Goal: Information Seeking & Learning: Learn about a topic

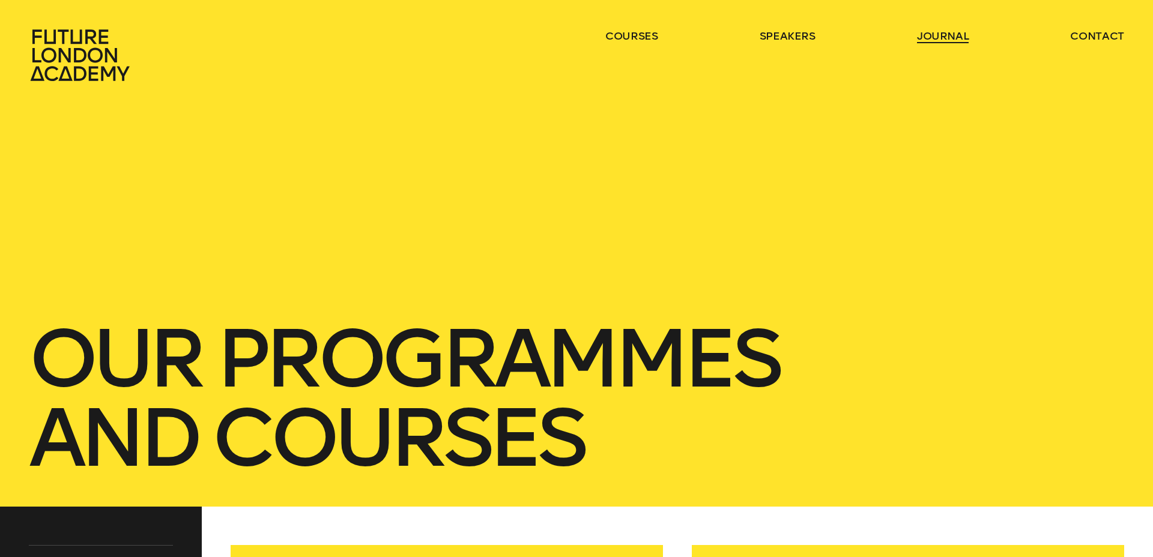
click at [942, 32] on link "journal" at bounding box center [943, 36] width 52 height 14
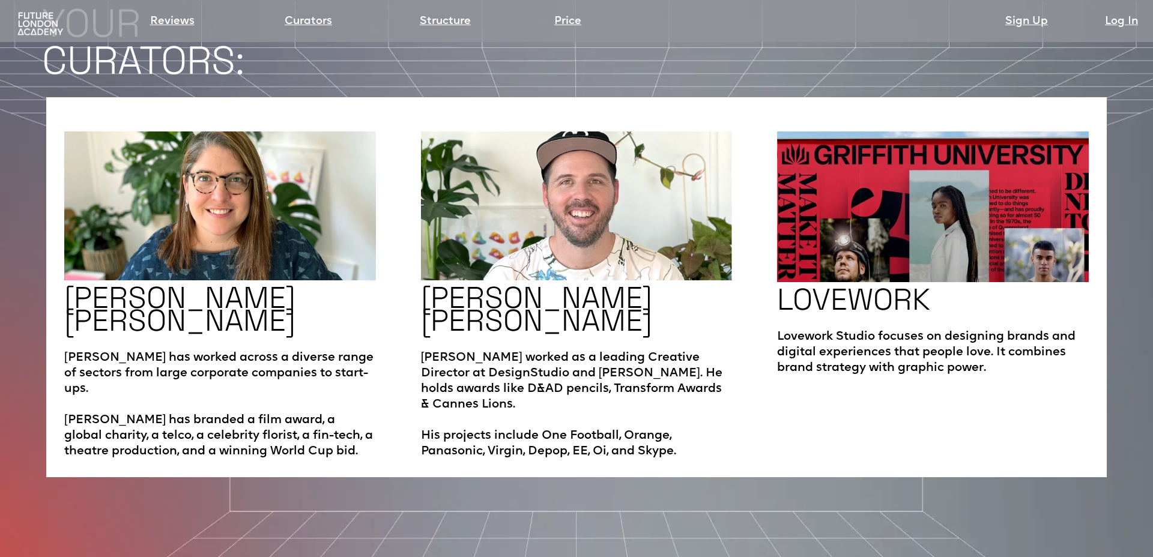
scroll to position [2400, 0]
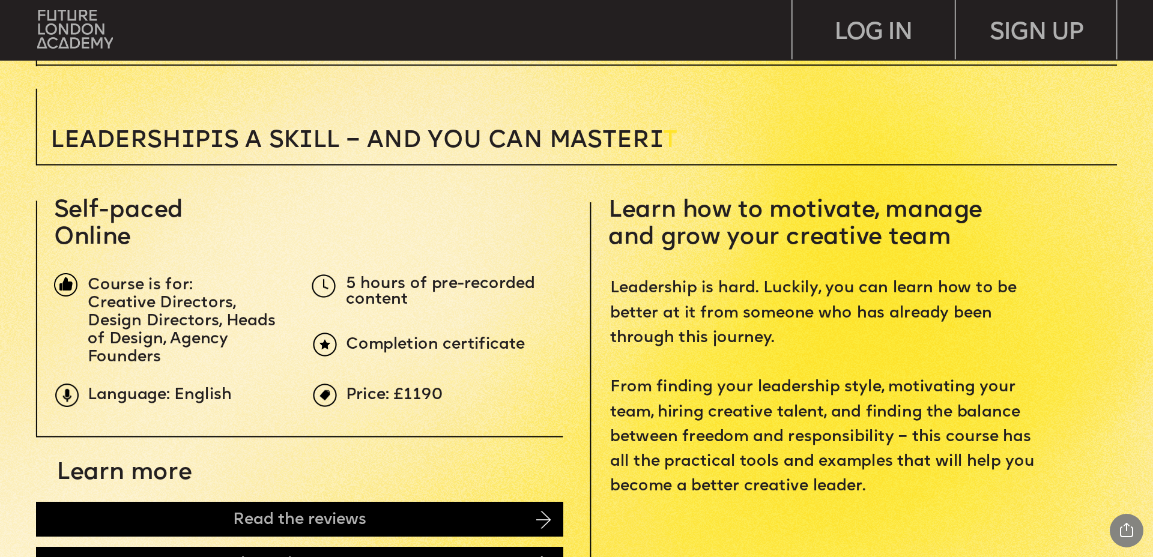
scroll to position [431, 0]
